Goal: Task Accomplishment & Management: Complete application form

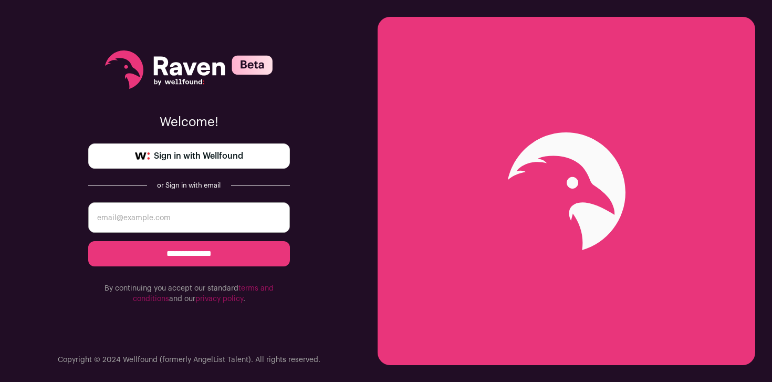
click at [244, 154] on link "Sign in with Wellfound" at bounding box center [189, 155] width 202 height 25
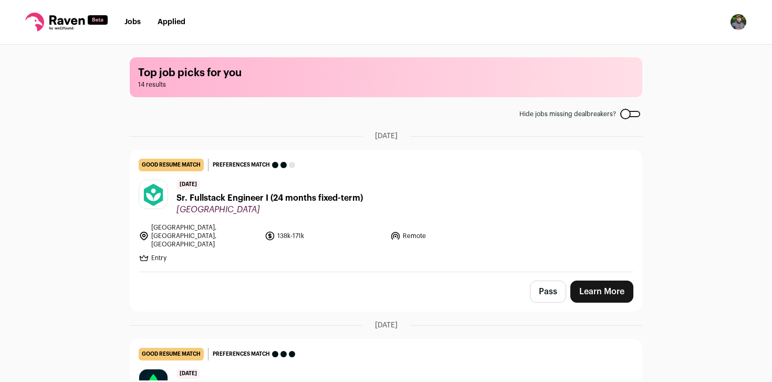
scroll to position [42, 0]
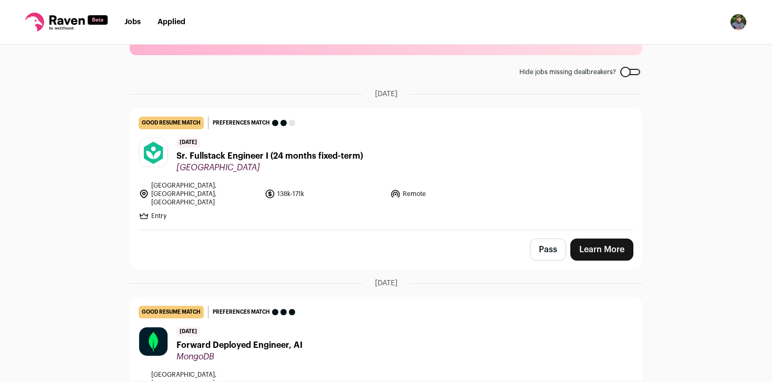
click at [300, 161] on span "Sr. Fullstack Engineer I (24 months fixed-term)" at bounding box center [269, 156] width 186 height 13
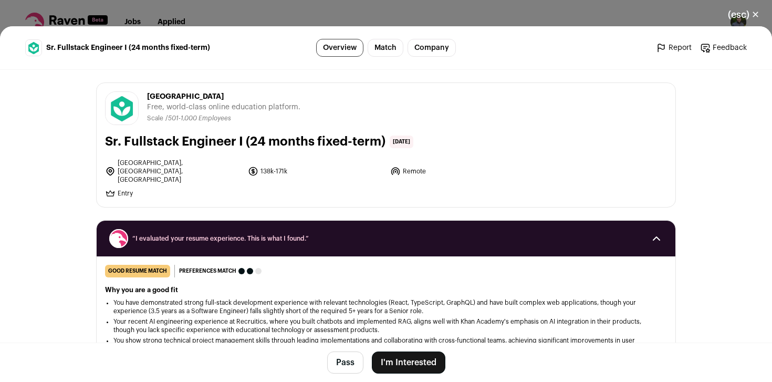
click at [419, 367] on button "I'm Interested" at bounding box center [408, 362] width 73 height 22
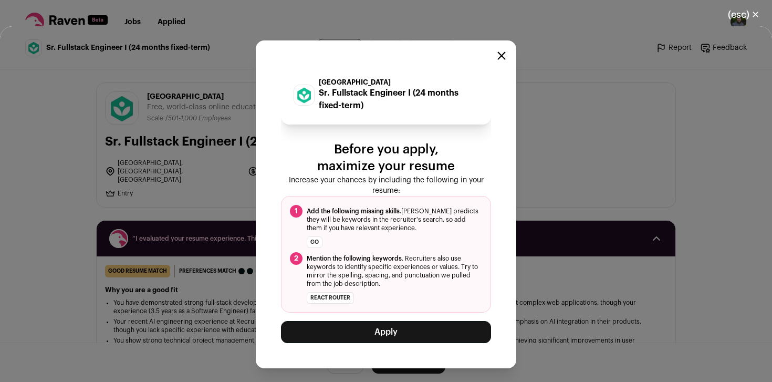
click at [417, 329] on button "Apply" at bounding box center [386, 332] width 210 height 22
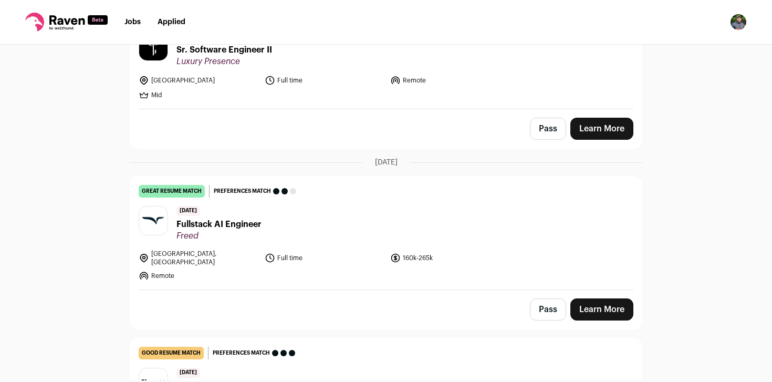
scroll to position [797, 0]
